Goal: Information Seeking & Learning: Learn about a topic

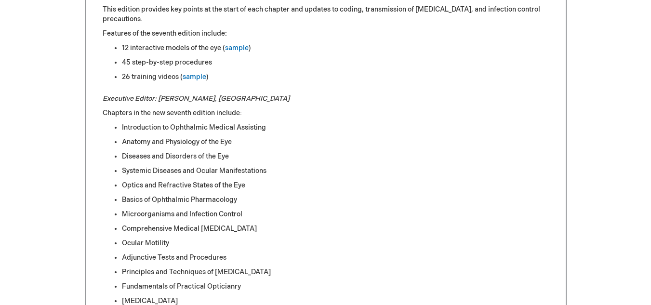
scroll to position [530, 0]
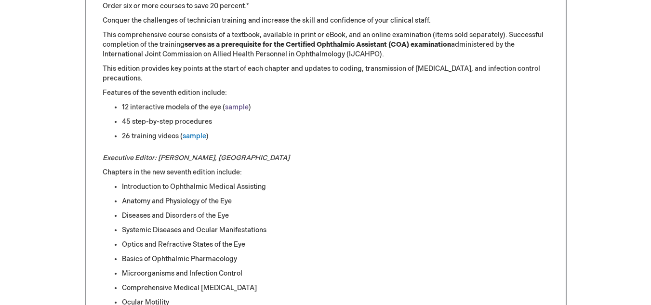
click at [235, 109] on link "sample" at bounding box center [237, 107] width 24 height 8
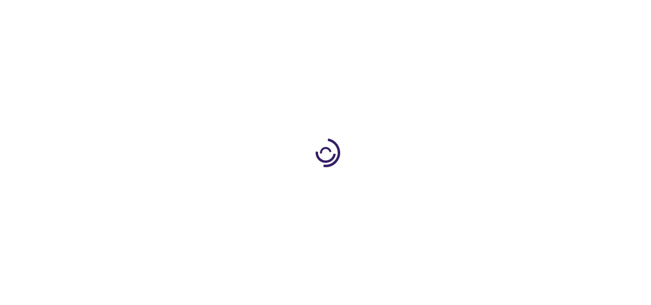
scroll to position [519, 0]
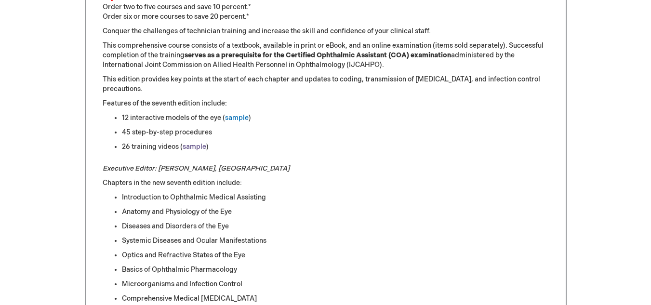
click at [201, 145] on link "sample" at bounding box center [194, 147] width 24 height 8
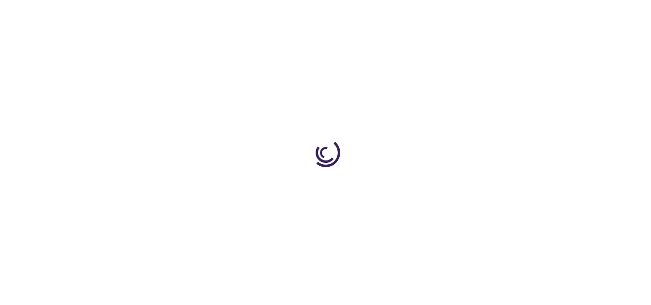
scroll to position [519, 0]
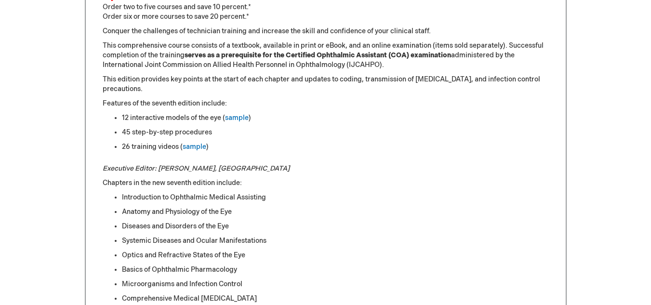
click at [231, 141] on ul "12 interactive models of the eye ( sample ) 45 step-by-step procedures 26 train…" at bounding box center [326, 132] width 446 height 39
click at [231, 119] on link "sample" at bounding box center [237, 118] width 24 height 8
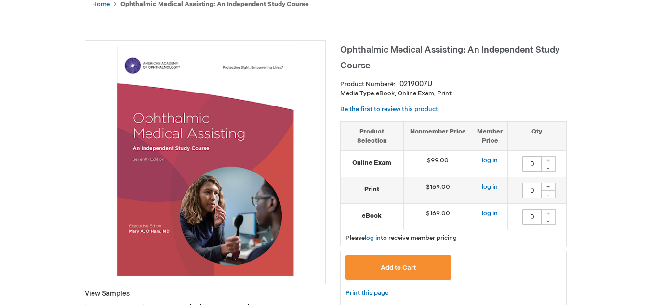
scroll to position [86, 0]
